Goal: Navigation & Orientation: Find specific page/section

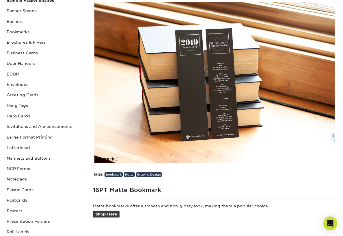
scroll to position [88, 0]
click at [118, 174] on link "Bookmark" at bounding box center [114, 174] width 18 height 4
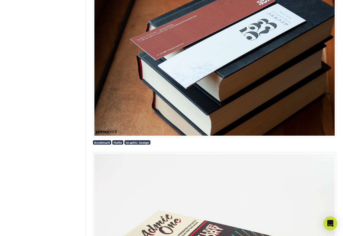
scroll to position [462, 0]
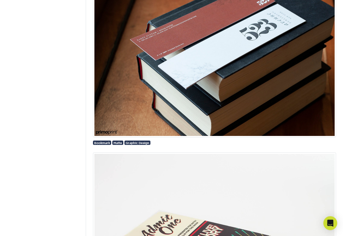
click at [120, 145] on link "Matte" at bounding box center [117, 142] width 11 height 4
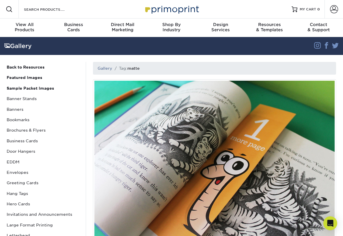
click at [15, 120] on link "Bookmarks" at bounding box center [42, 119] width 77 height 10
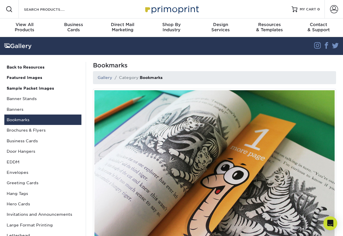
click at [28, 122] on link "Bookmarks" at bounding box center [42, 119] width 77 height 10
click at [17, 123] on link "Bookmarks" at bounding box center [42, 119] width 77 height 10
click at [163, 79] on strong "Bookmarks" at bounding box center [151, 77] width 23 height 5
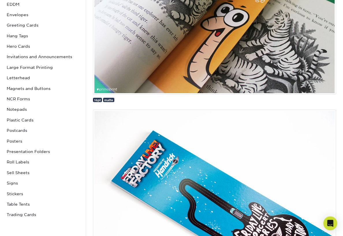
scroll to position [158, 0]
click at [110, 102] on span "matte" at bounding box center [108, 99] width 9 height 3
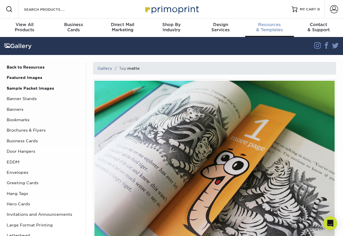
click at [274, 30] on div "Resources & Templates" at bounding box center [269, 27] width 49 height 10
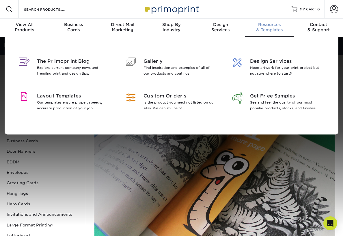
click at [278, 61] on span "Design Services" at bounding box center [286, 61] width 72 height 7
